Goal: Transaction & Acquisition: Purchase product/service

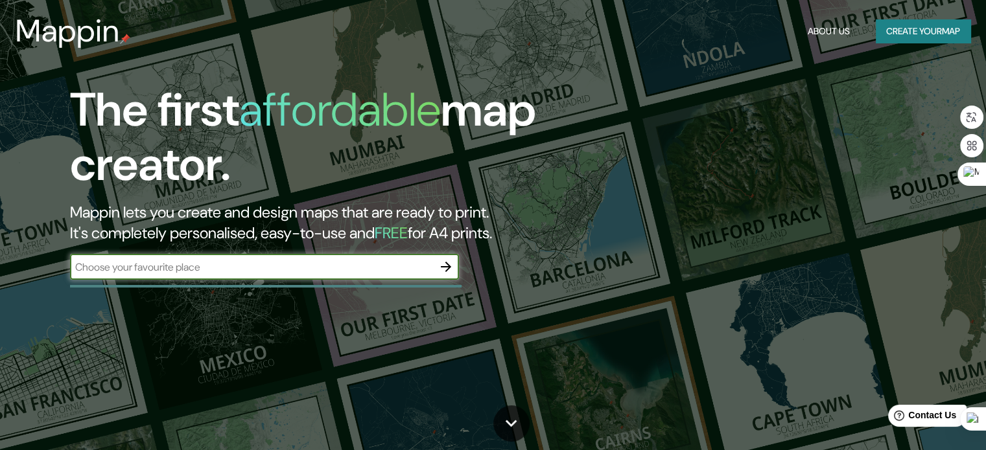
click at [317, 272] on input "text" at bounding box center [251, 267] width 363 height 15
type input "piura"
click at [439, 266] on icon "button" at bounding box center [446, 267] width 16 height 16
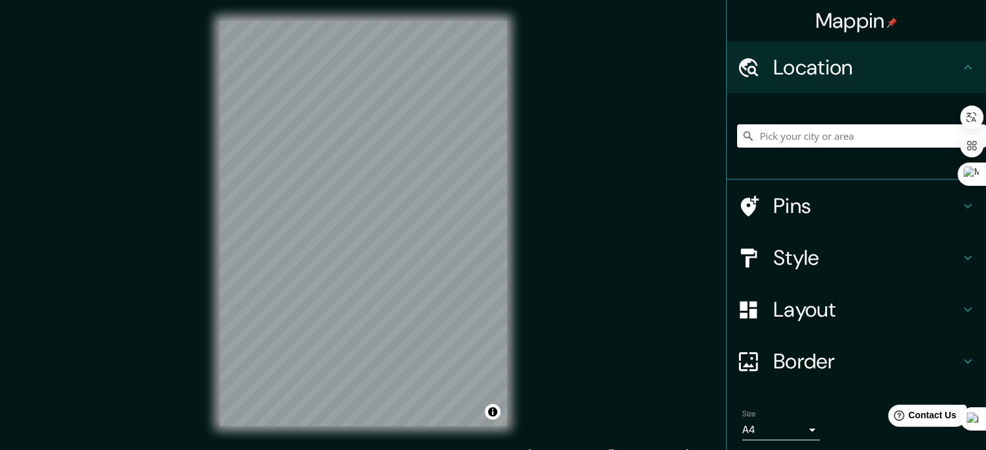
click at [760, 129] on input "Pick your city or area" at bounding box center [861, 135] width 249 height 23
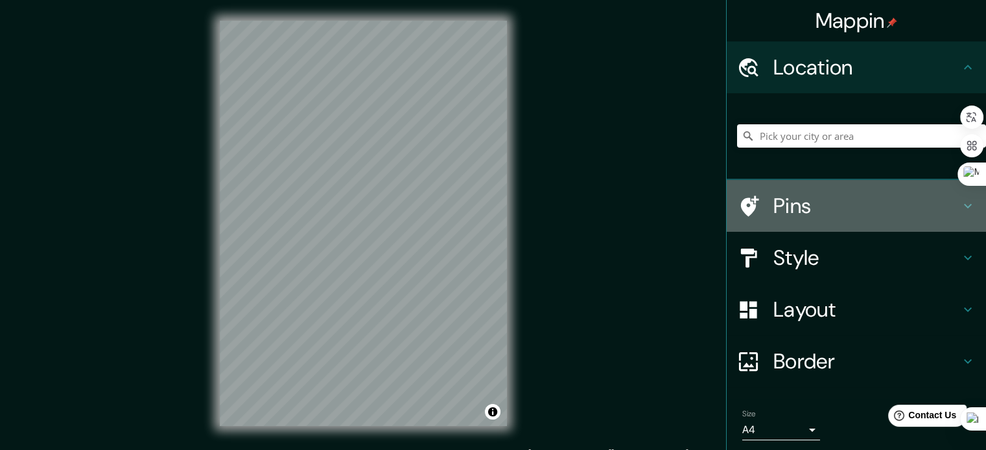
click at [806, 205] on h4 "Pins" at bounding box center [866, 206] width 187 height 26
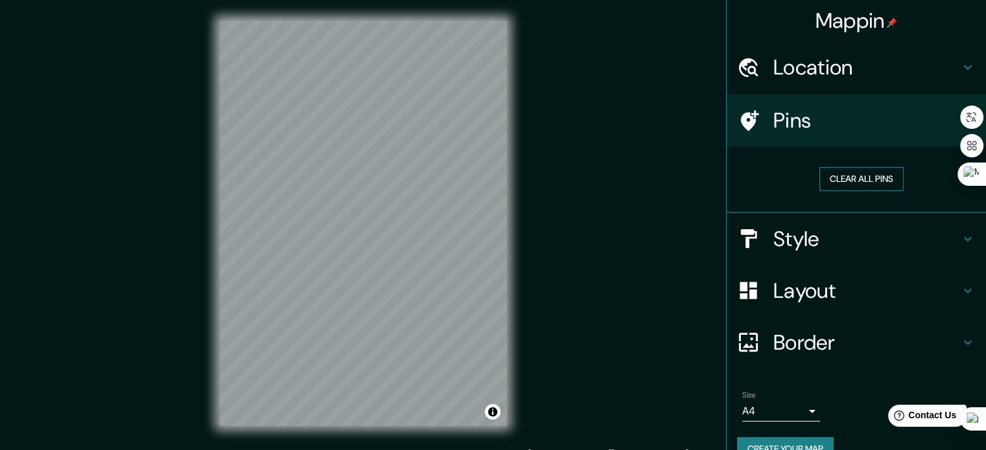
click at [823, 178] on button "Clear all pins" at bounding box center [861, 179] width 84 height 24
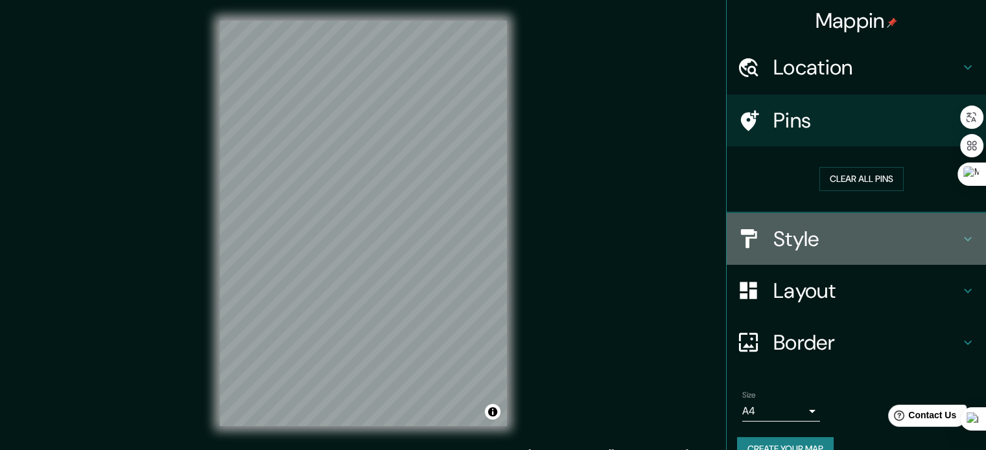
click at [788, 234] on h4 "Style" at bounding box center [866, 239] width 187 height 26
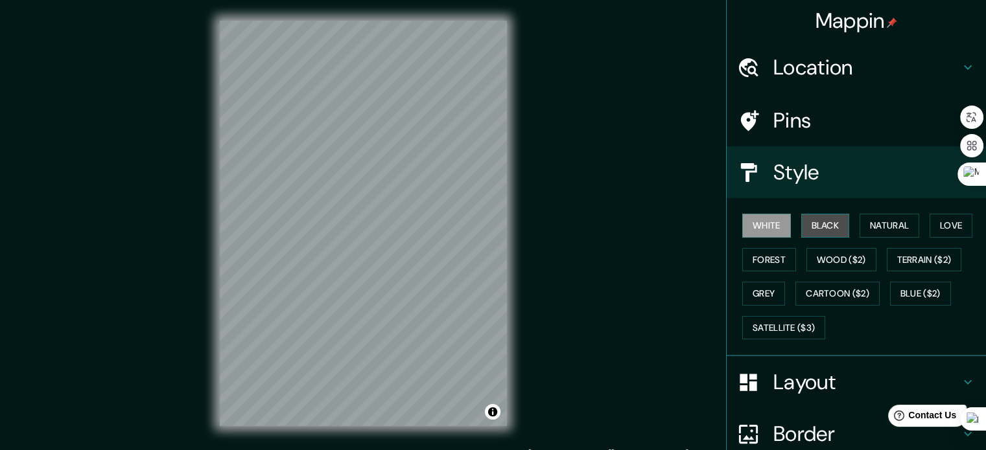
click at [819, 216] on button "Black" at bounding box center [825, 226] width 49 height 24
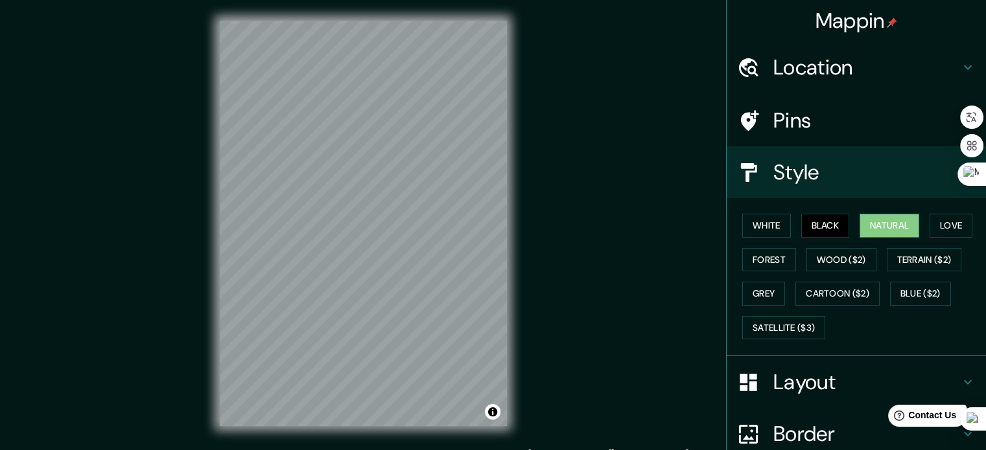
click at [883, 225] on button "Natural" at bounding box center [890, 226] width 60 height 24
click at [949, 223] on button "Love" at bounding box center [951, 226] width 43 height 24
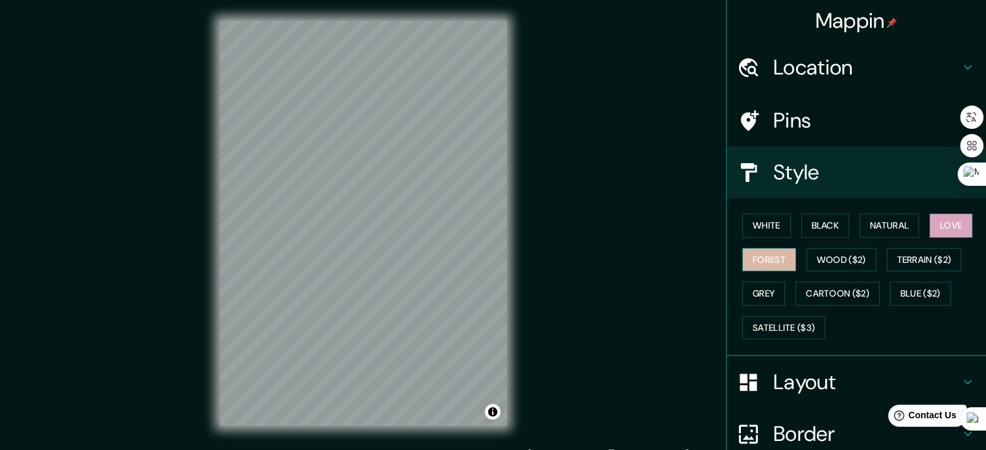
click at [766, 255] on button "Forest" at bounding box center [769, 260] width 54 height 24
click at [825, 264] on button "Wood ($2)" at bounding box center [841, 260] width 70 height 24
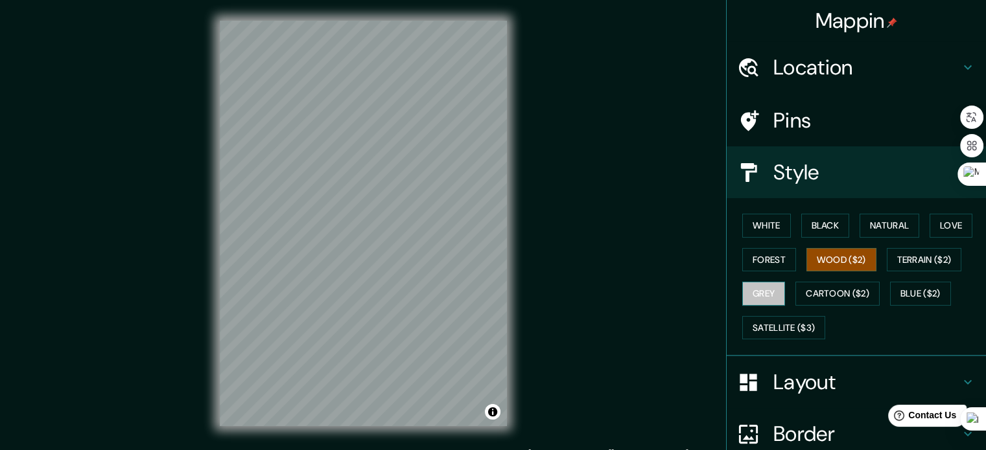
click at [762, 286] on button "Grey" at bounding box center [763, 294] width 43 height 24
click at [831, 228] on button "Black" at bounding box center [825, 226] width 49 height 24
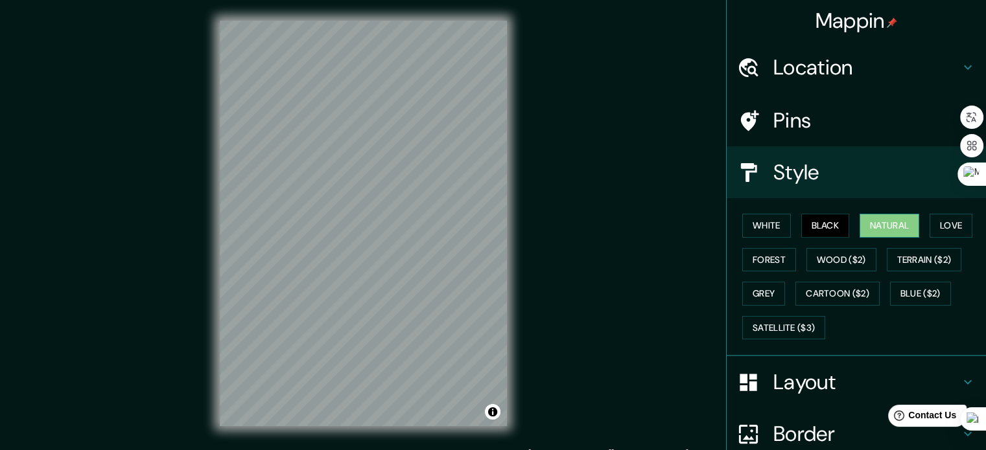
click at [880, 229] on button "Natural" at bounding box center [890, 226] width 60 height 24
click at [843, 259] on button "Wood ($2)" at bounding box center [841, 260] width 70 height 24
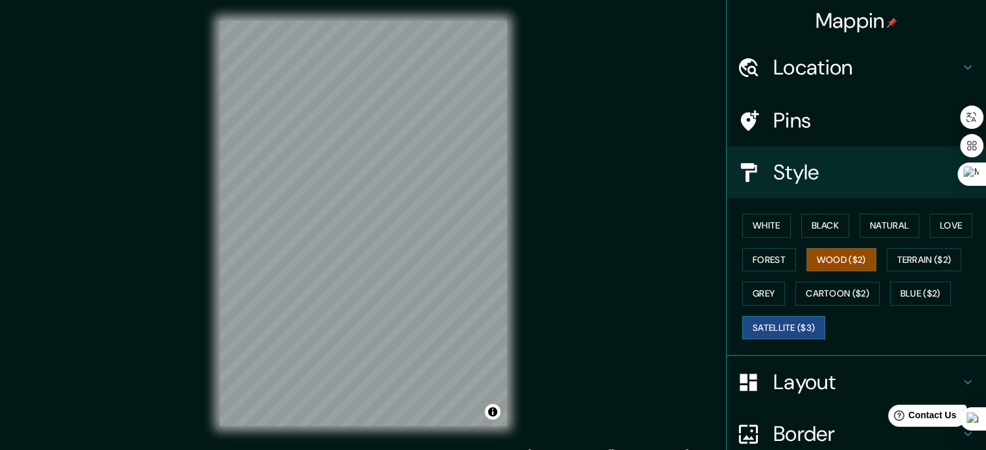
click at [742, 320] on button "Satellite ($3)" at bounding box center [783, 328] width 83 height 24
click at [296, 443] on div "© Mapbox © OpenStreetMap Improve this map © Maxar" at bounding box center [363, 223] width 329 height 447
click at [882, 228] on button "Natural" at bounding box center [890, 226] width 60 height 24
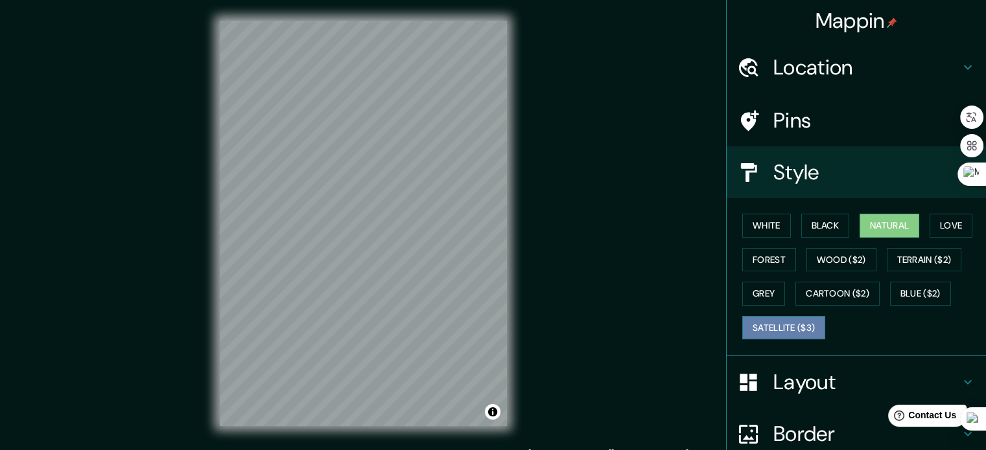
click at [808, 324] on button "Satellite ($3)" at bounding box center [783, 328] width 83 height 24
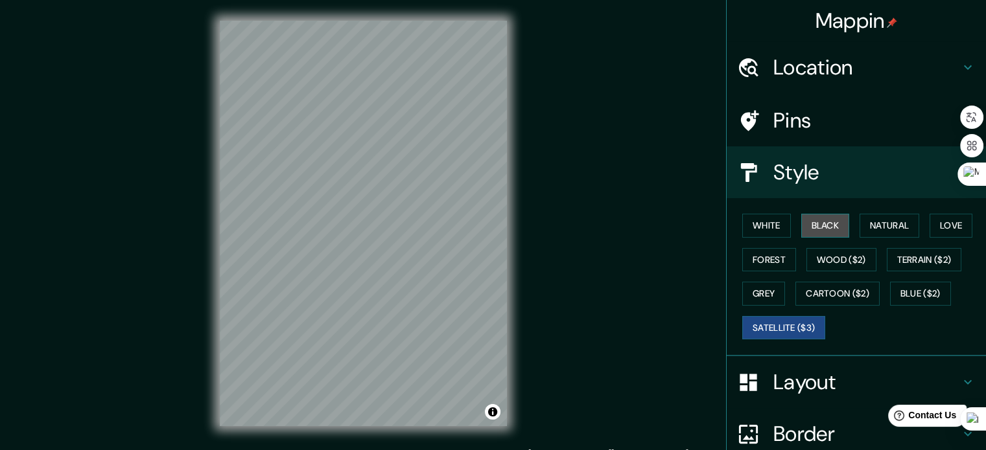
click at [833, 222] on button "Black" at bounding box center [825, 226] width 49 height 24
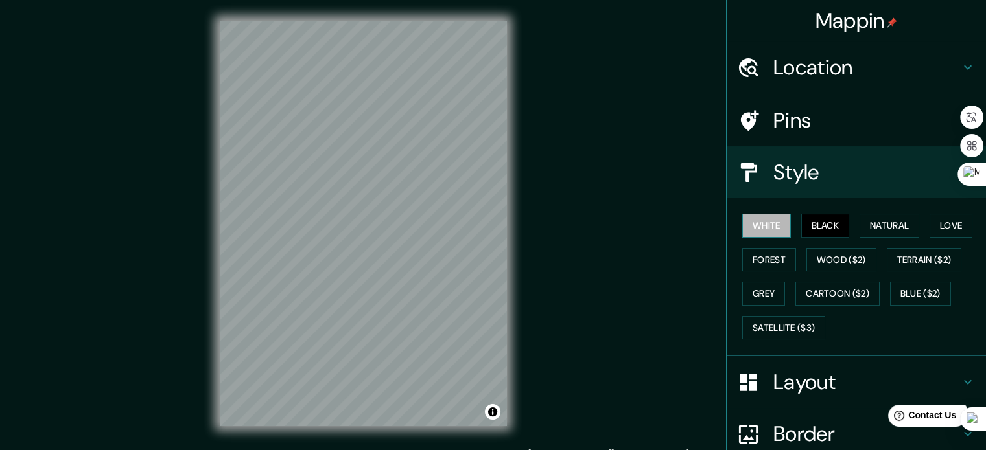
click at [770, 223] on button "White" at bounding box center [766, 226] width 49 height 24
click at [771, 258] on button "Forest" at bounding box center [769, 260] width 54 height 24
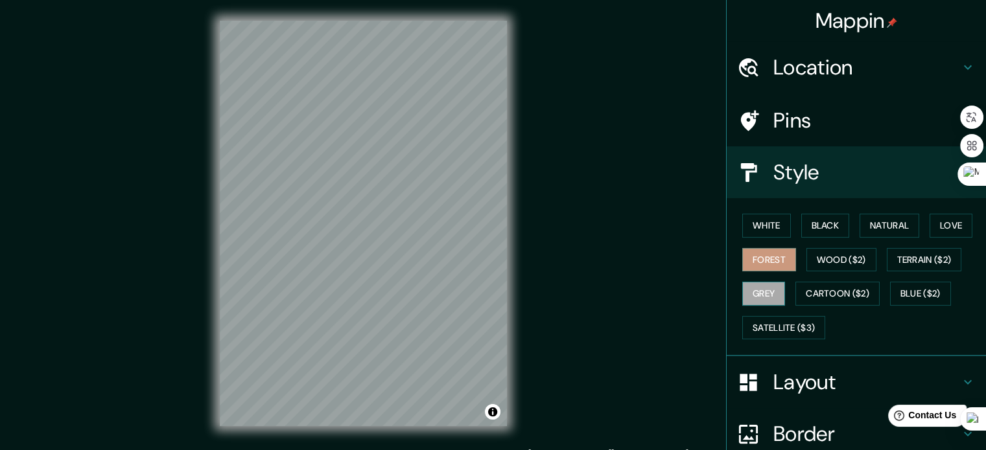
click at [769, 296] on button "Grey" at bounding box center [763, 294] width 43 height 24
click at [924, 259] on button "Terrain ($2)" at bounding box center [924, 260] width 75 height 24
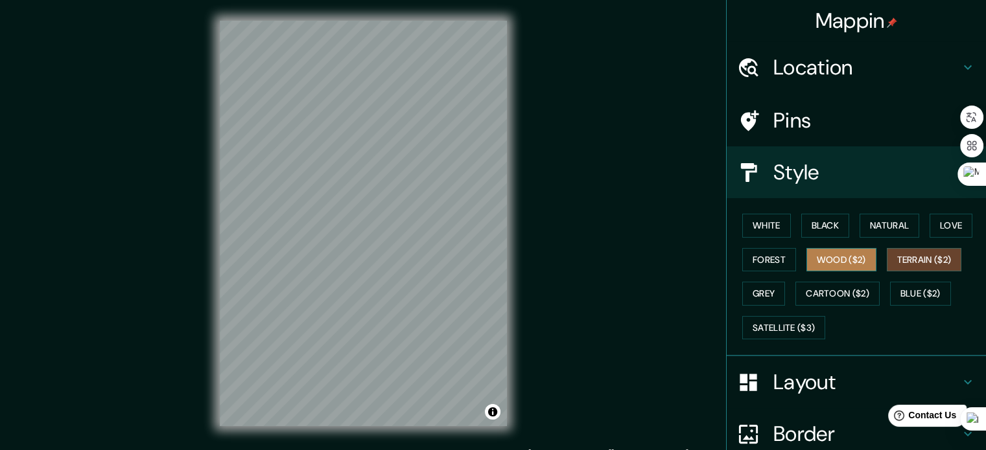
click at [843, 253] on button "Wood ($2)" at bounding box center [841, 260] width 70 height 24
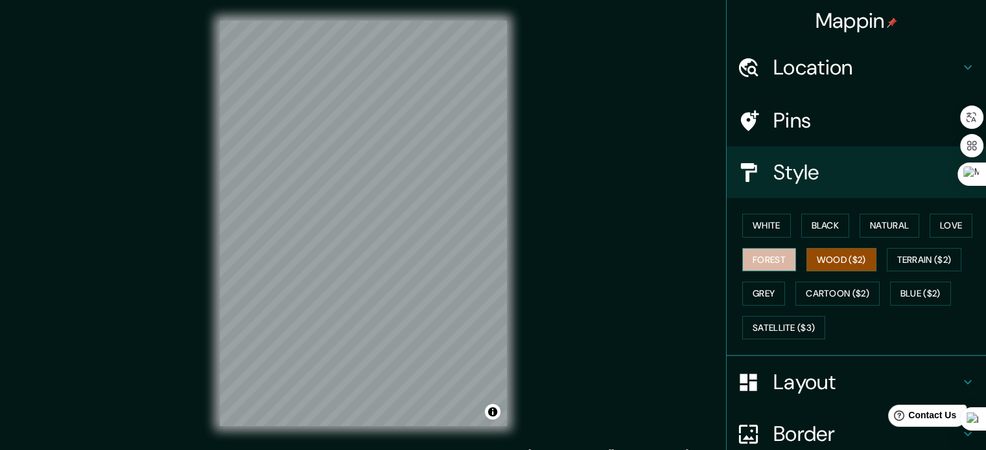
click at [778, 257] on button "Forest" at bounding box center [769, 260] width 54 height 24
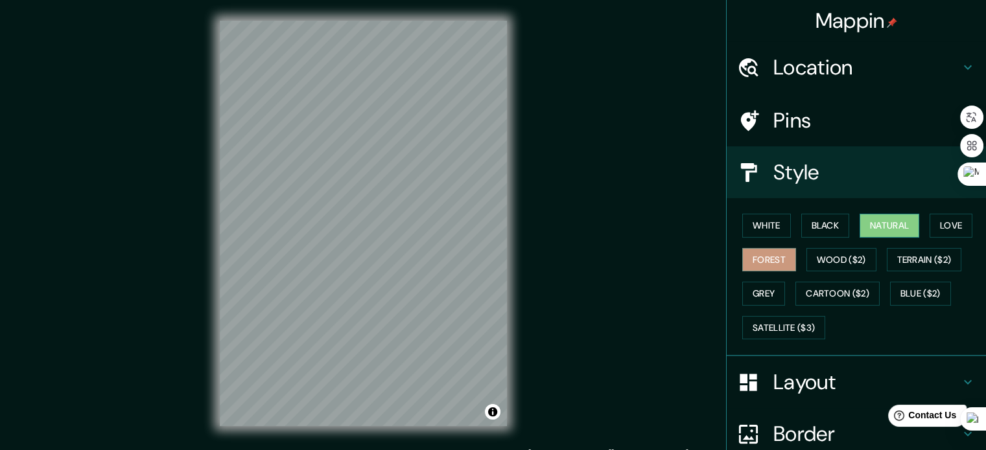
click at [868, 224] on button "Natural" at bounding box center [890, 226] width 60 height 24
click at [811, 222] on button "Black" at bounding box center [825, 226] width 49 height 24
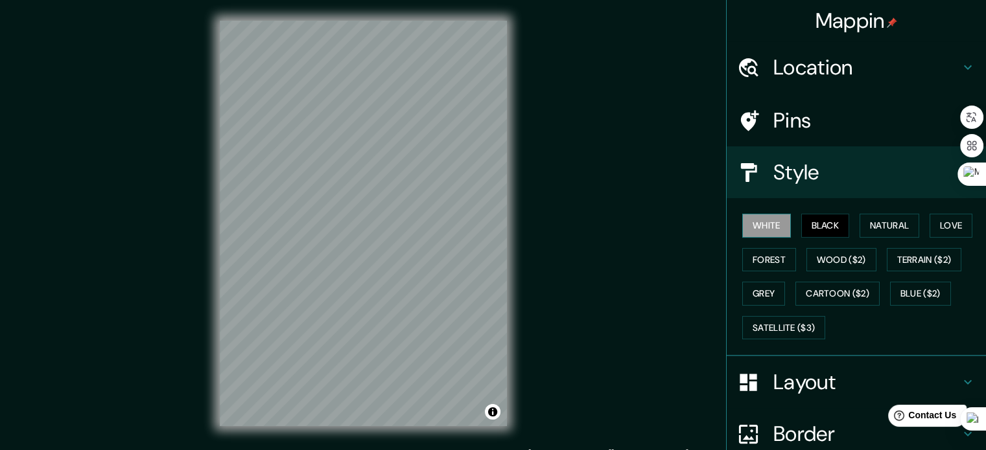
click at [773, 222] on button "White" at bounding box center [766, 226] width 49 height 24
click at [765, 296] on button "Grey" at bounding box center [763, 294] width 43 height 24
click at [393, 272] on div at bounding box center [391, 269] width 10 height 10
click at [376, 294] on div at bounding box center [375, 292] width 10 height 10
click at [822, 108] on h4 "Pins" at bounding box center [866, 121] width 187 height 26
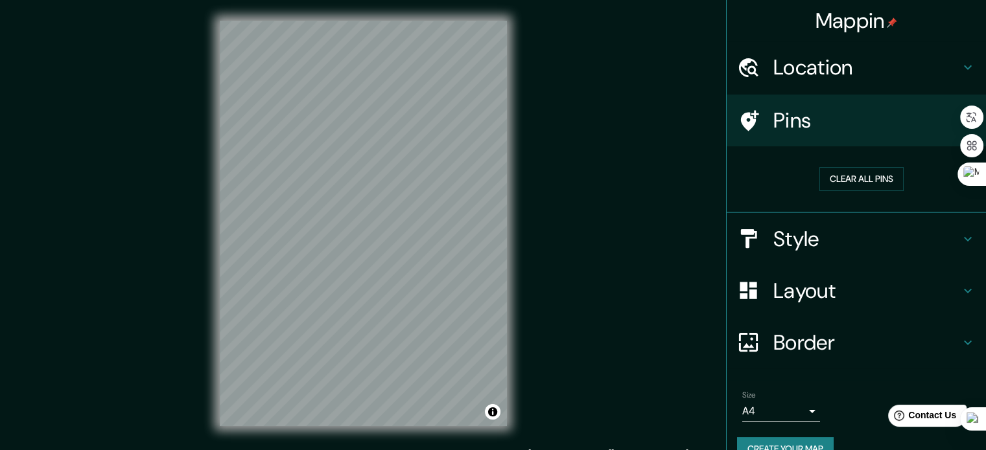
click at [830, 298] on h4 "Layout" at bounding box center [866, 291] width 187 height 26
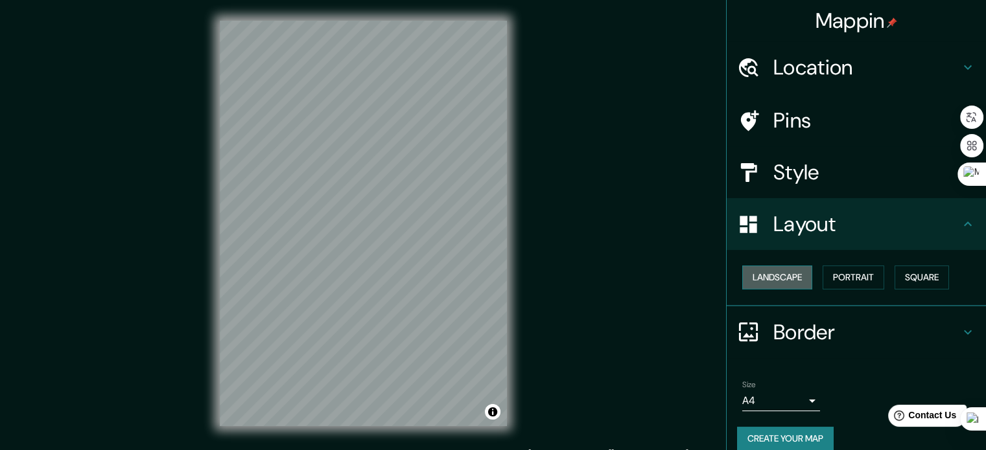
click at [785, 266] on button "Landscape" at bounding box center [777, 278] width 70 height 24
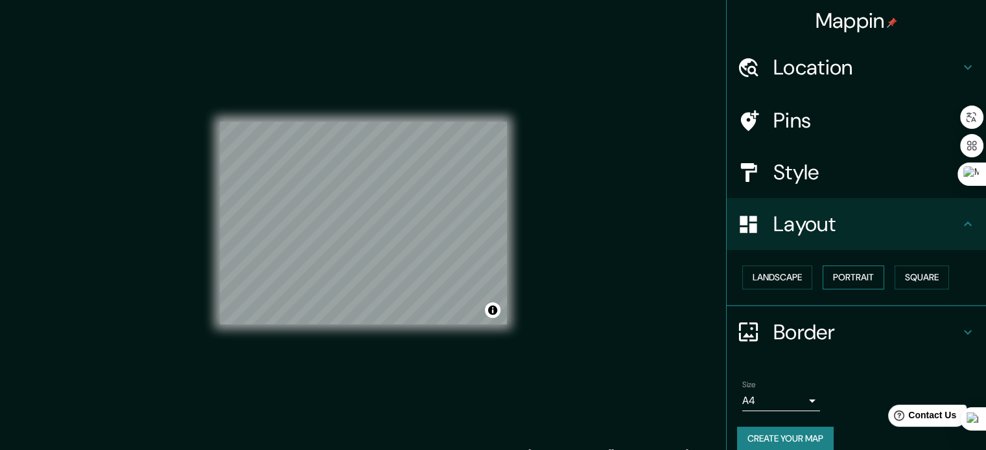
click at [837, 269] on button "Portrait" at bounding box center [854, 278] width 62 height 24
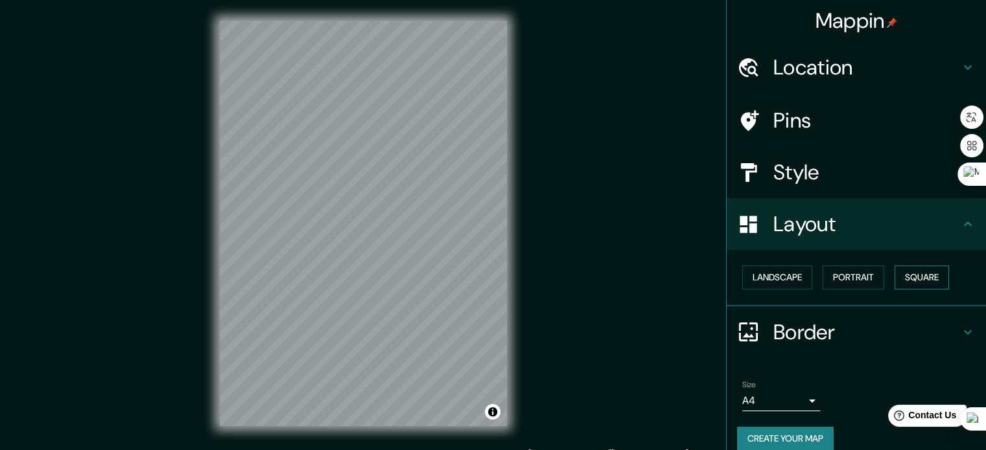
click at [915, 281] on button "Square" at bounding box center [922, 278] width 54 height 24
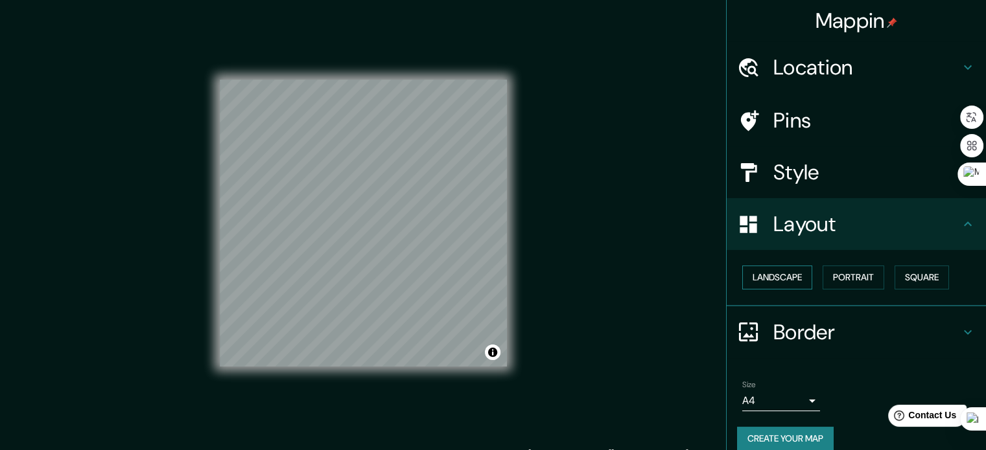
click at [774, 277] on button "Landscape" at bounding box center [777, 278] width 70 height 24
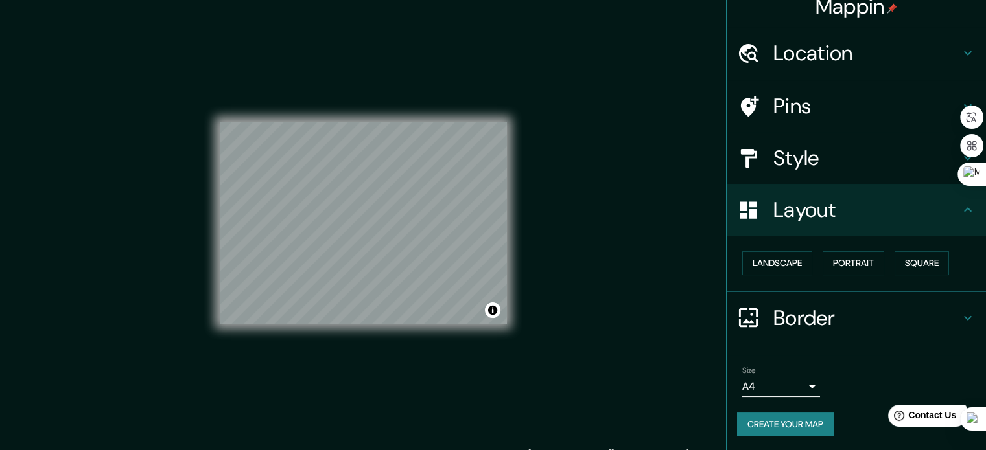
scroll to position [17, 0]
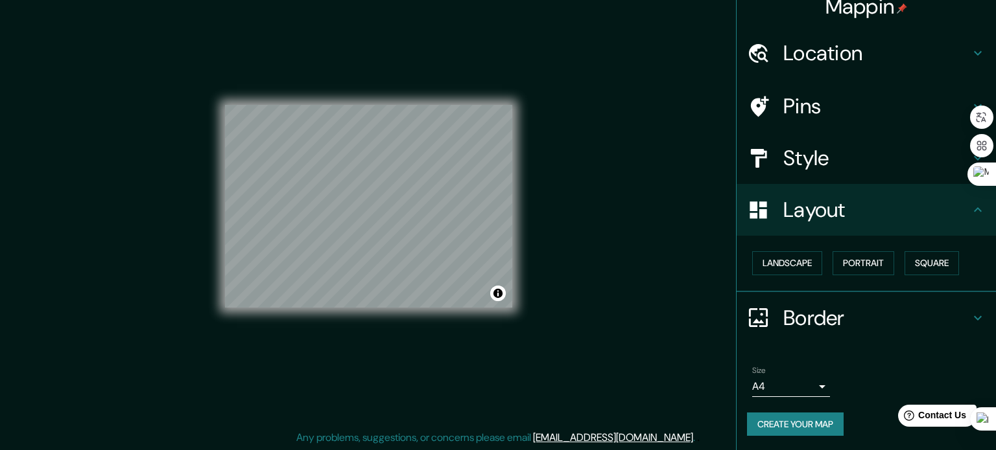
click at [795, 388] on body "Mappin Location Pins Style Layout Landscape Portrait Square Border Choose a bor…" at bounding box center [498, 208] width 996 height 450
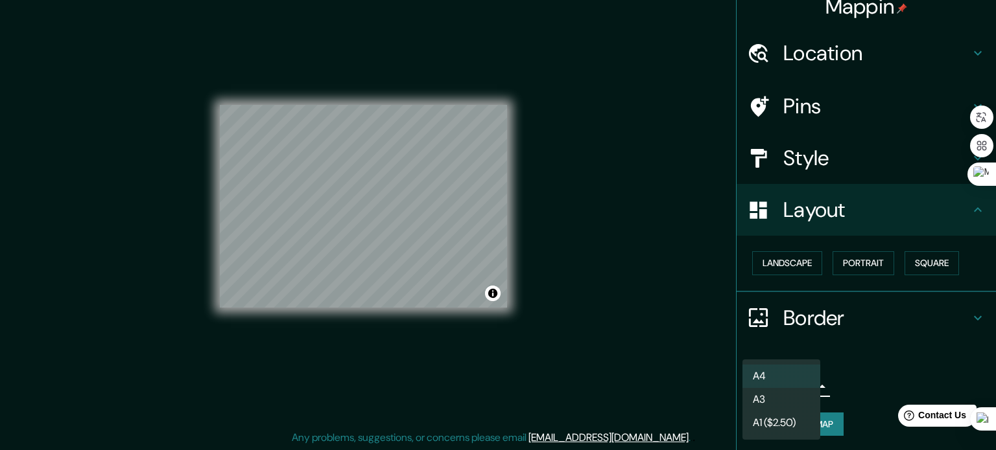
click at [895, 375] on div at bounding box center [498, 225] width 996 height 450
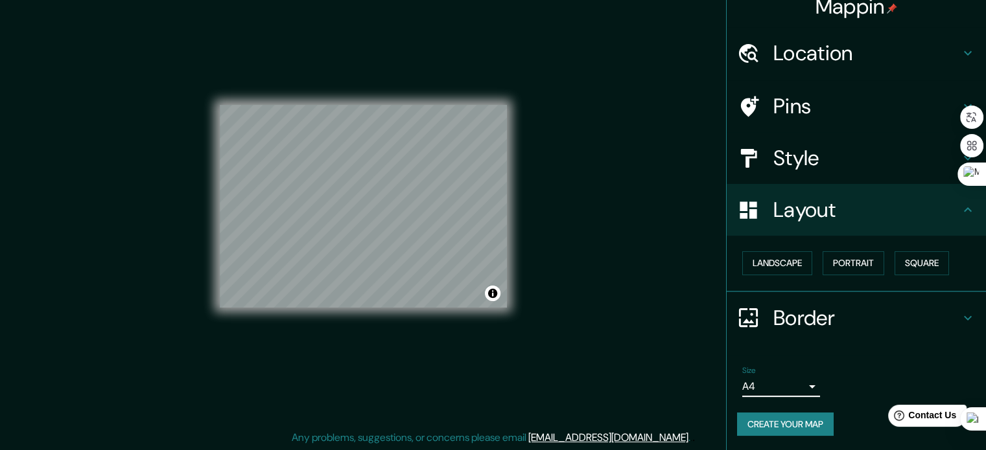
click at [813, 308] on h4 "Border" at bounding box center [866, 318] width 187 height 26
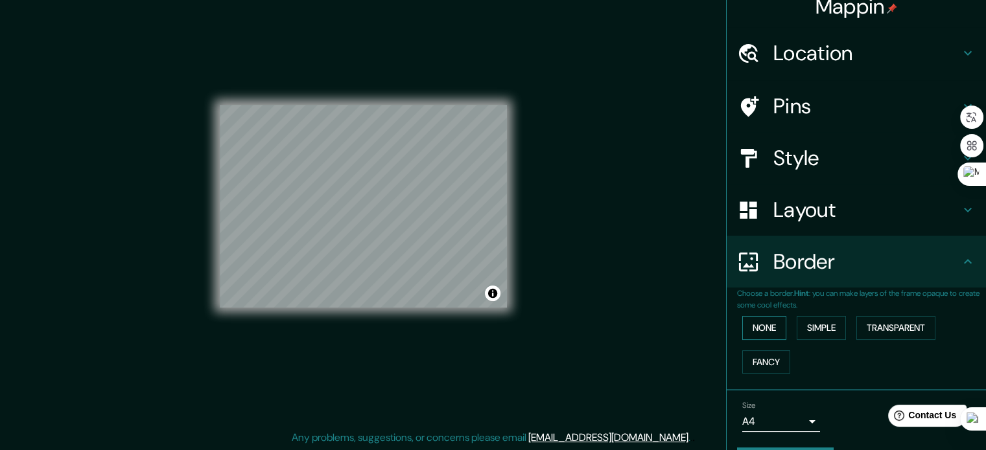
click at [765, 325] on button "None" at bounding box center [764, 328] width 44 height 24
click at [819, 333] on button "Simple" at bounding box center [821, 328] width 49 height 24
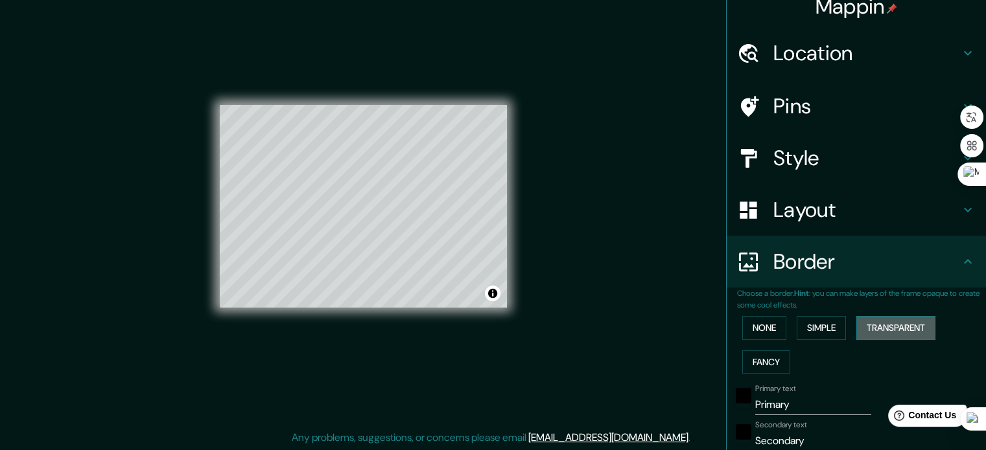
click at [891, 326] on button "Transparent" at bounding box center [895, 328] width 79 height 24
click at [764, 366] on button "Fancy" at bounding box center [766, 363] width 48 height 24
click at [765, 327] on button "None" at bounding box center [764, 328] width 44 height 24
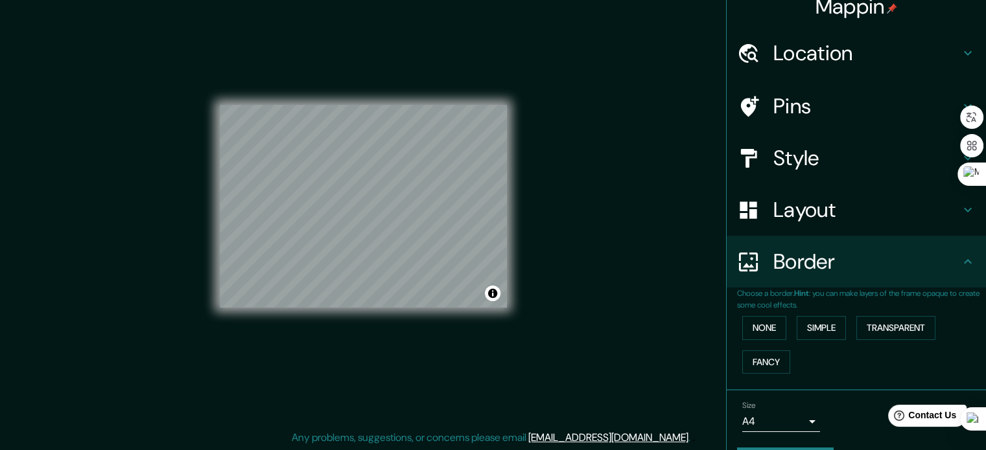
click at [413, 336] on div "© Mapbox © OpenStreetMap Improve this map" at bounding box center [363, 207] width 287 height 406
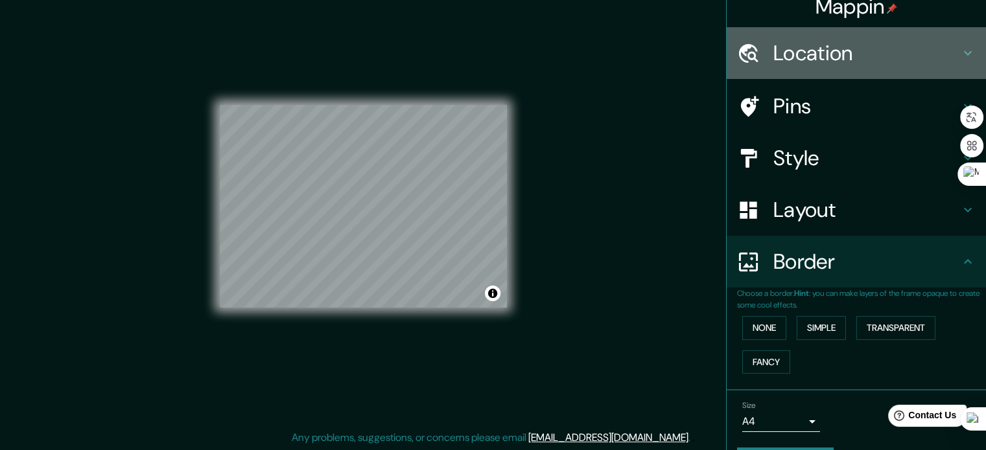
click at [852, 53] on h4 "Location" at bounding box center [866, 53] width 187 height 26
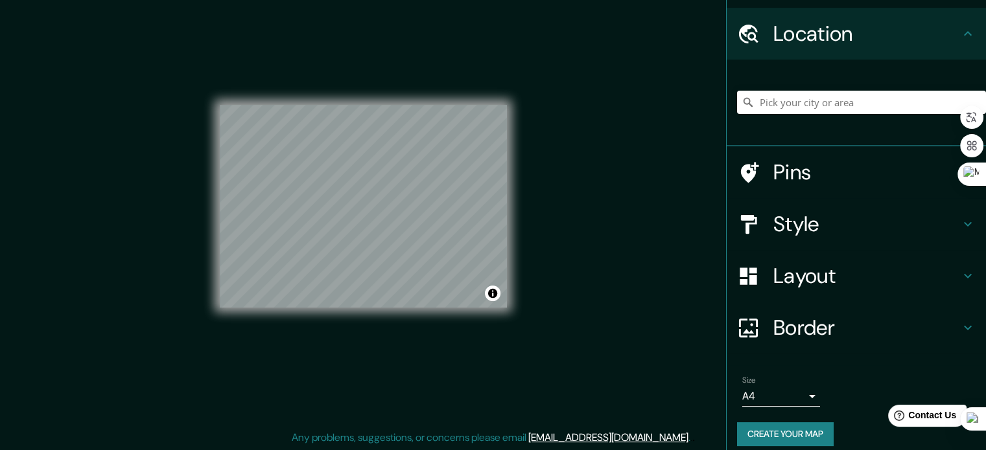
scroll to position [44, 0]
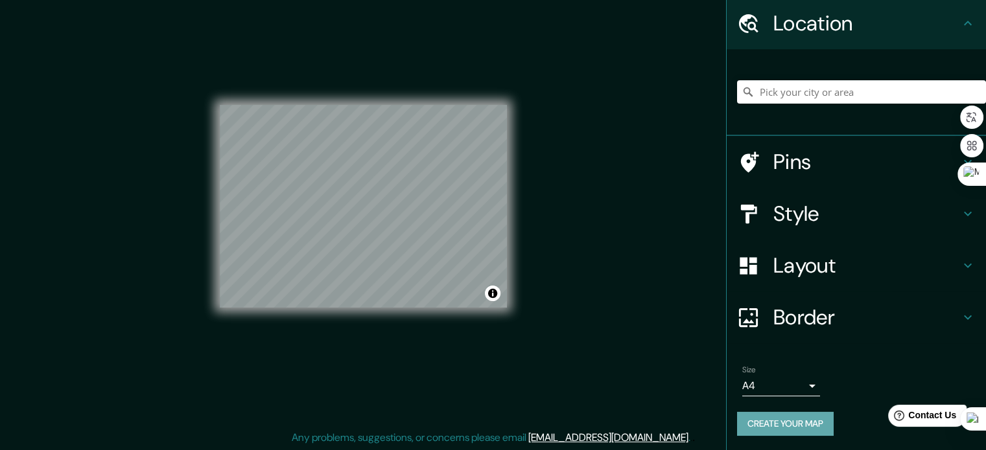
click at [793, 419] on button "Create your map" at bounding box center [785, 424] width 97 height 24
click at [764, 420] on button "Create your map" at bounding box center [785, 424] width 97 height 24
click at [491, 288] on button "Toggle attribution" at bounding box center [493, 294] width 16 height 16
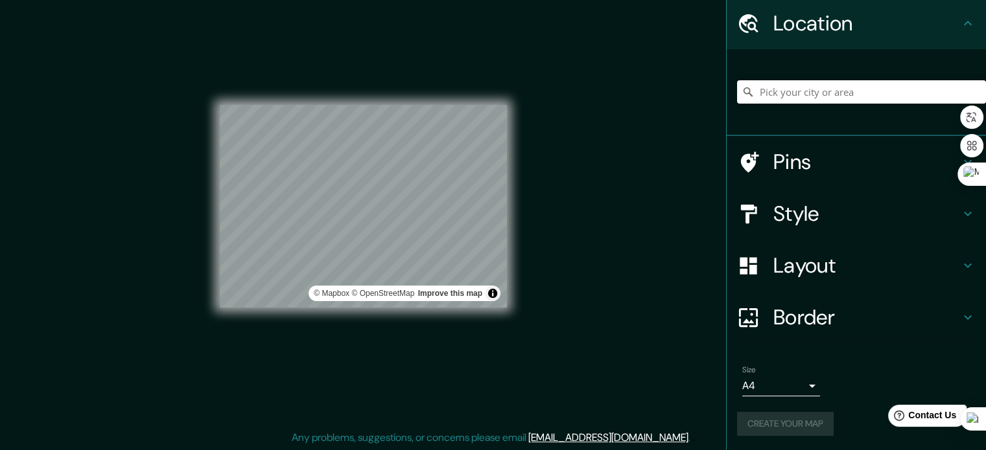
drag, startPoint x: 480, startPoint y: 291, endPoint x: 661, endPoint y: 277, distance: 181.4
click at [661, 277] on div "Mappin Location Pins Style Layout Border Choose a border. Hint : you can make l…" at bounding box center [493, 217] width 986 height 468
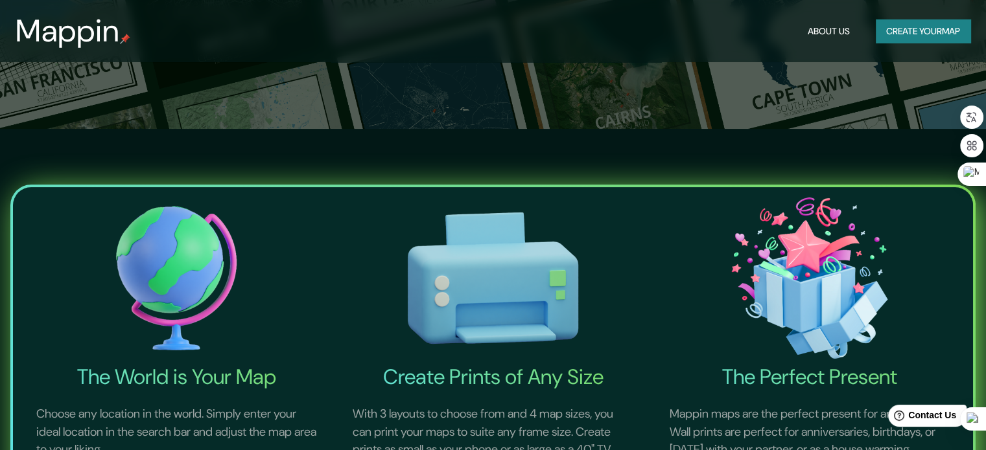
scroll to position [324, 0]
